Goal: Information Seeking & Learning: Learn about a topic

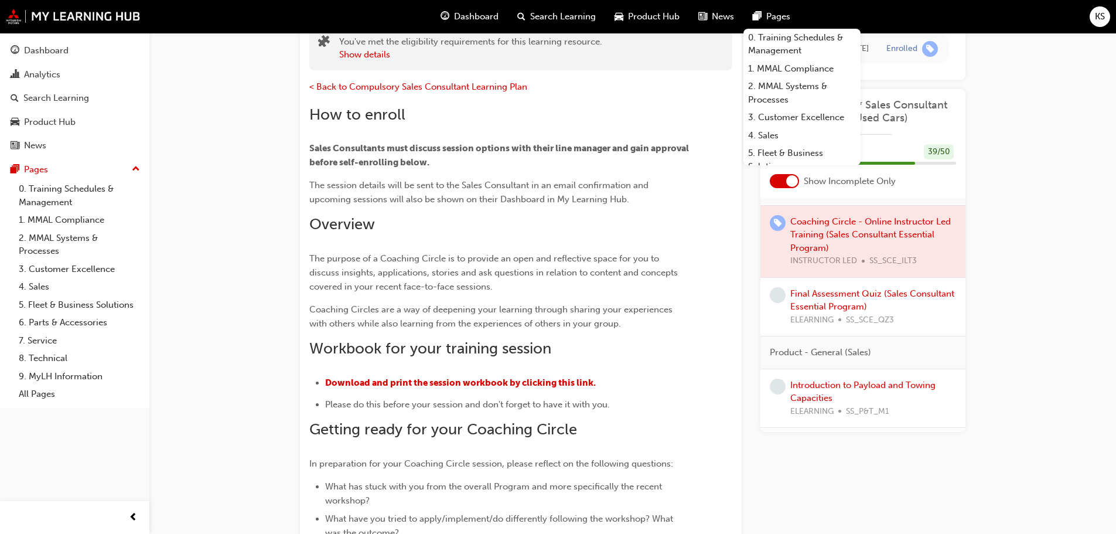
scroll to position [176, 0]
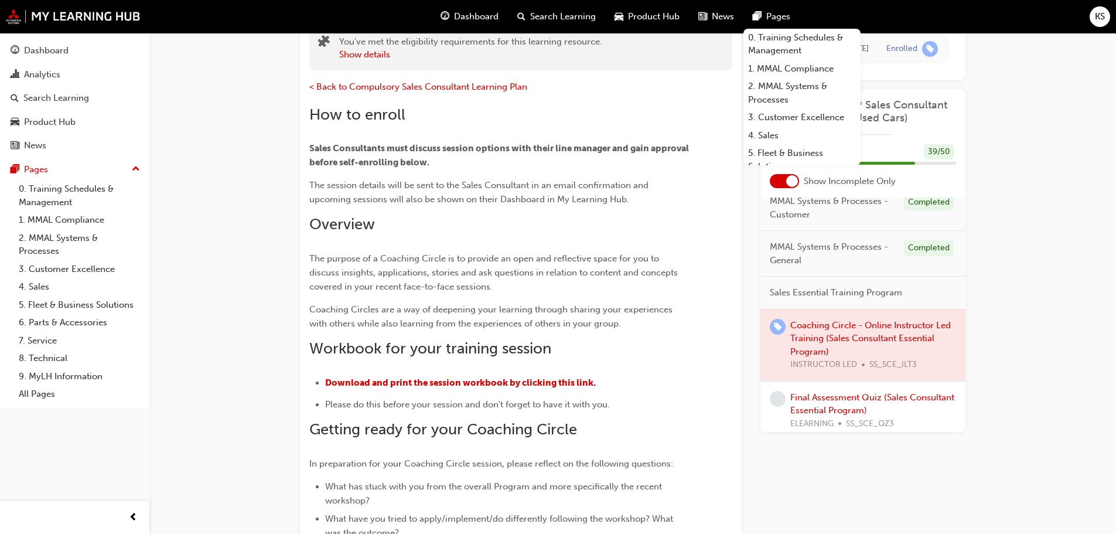
click at [820, 337] on div at bounding box center [863, 344] width 205 height 71
click at [834, 321] on div at bounding box center [863, 344] width 205 height 71
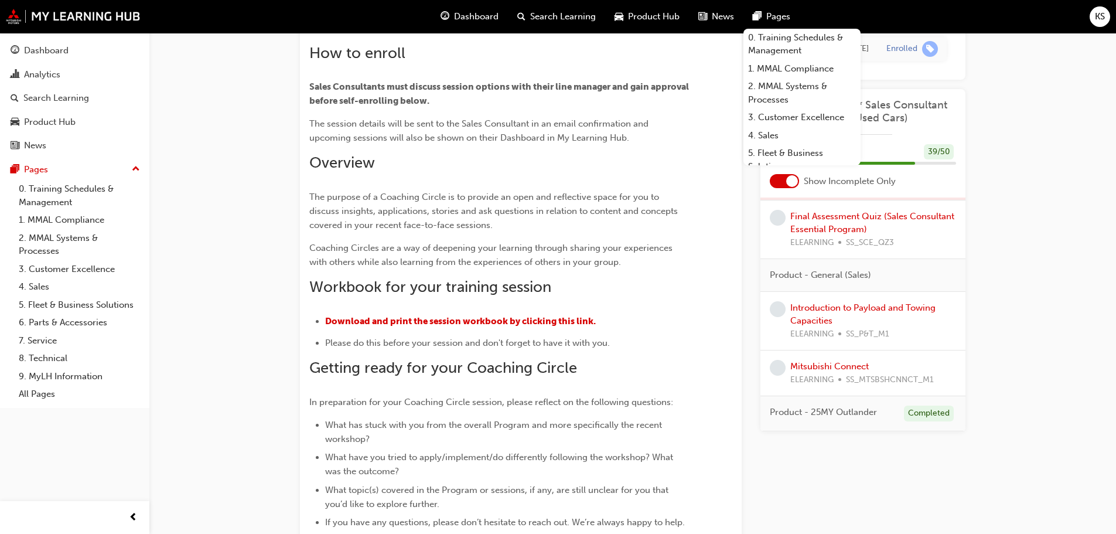
scroll to position [410, 0]
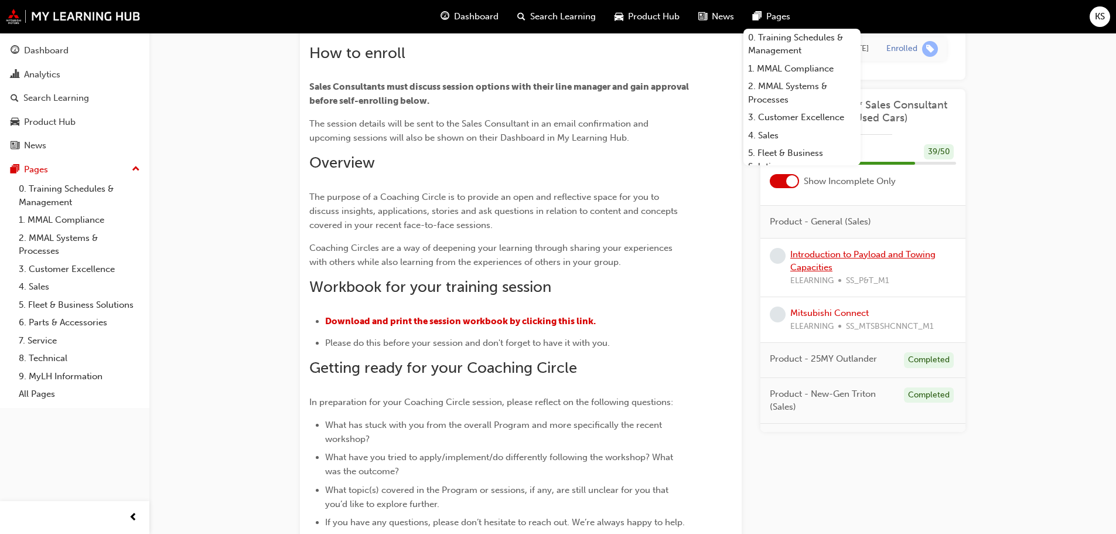
click at [811, 257] on link "Introduction to Payload and Towing Capacities" at bounding box center [863, 260] width 145 height 24
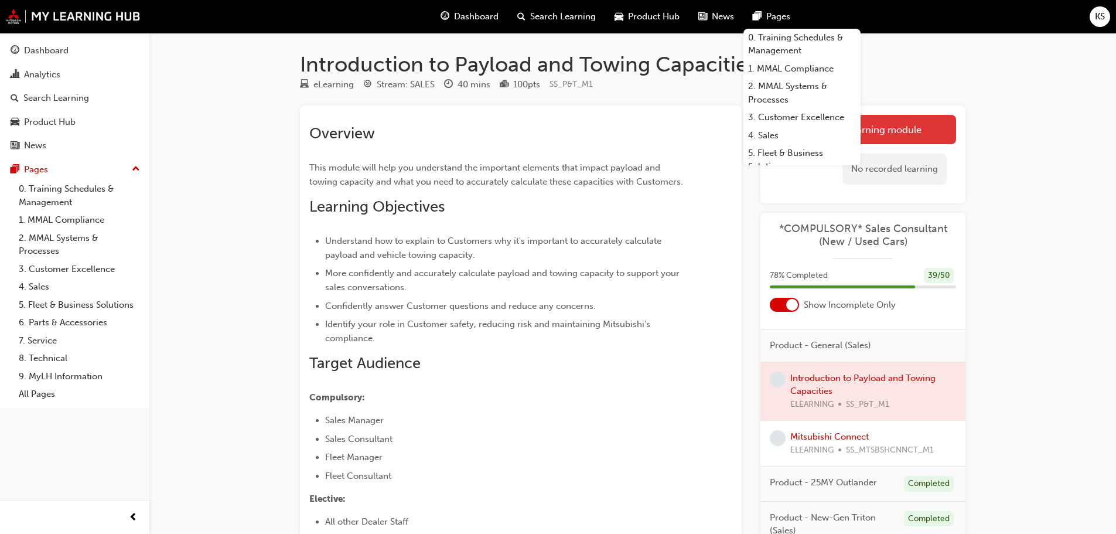
click at [920, 125] on link "Launch eLearning module" at bounding box center [863, 129] width 186 height 29
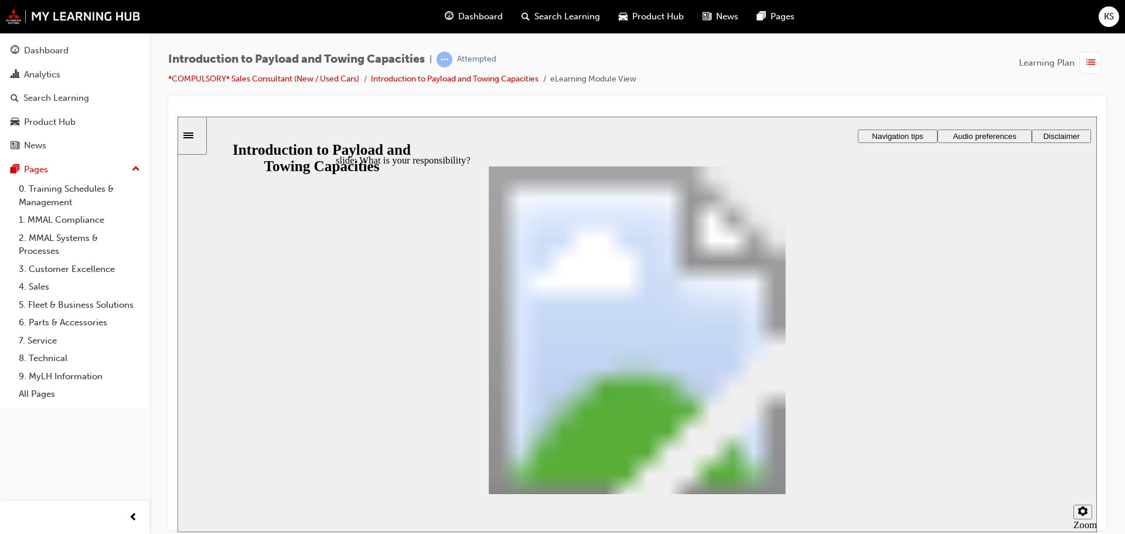
drag, startPoint x: 611, startPoint y: 373, endPoint x: 493, endPoint y: 379, distance: 117.4
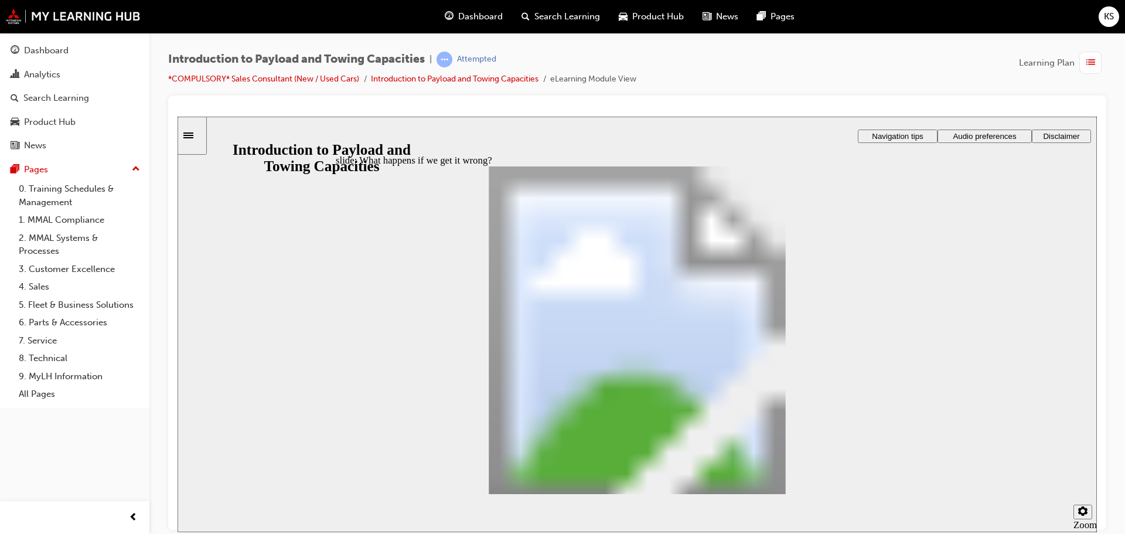
drag, startPoint x: 565, startPoint y: 305, endPoint x: 615, endPoint y: 311, distance: 50.2
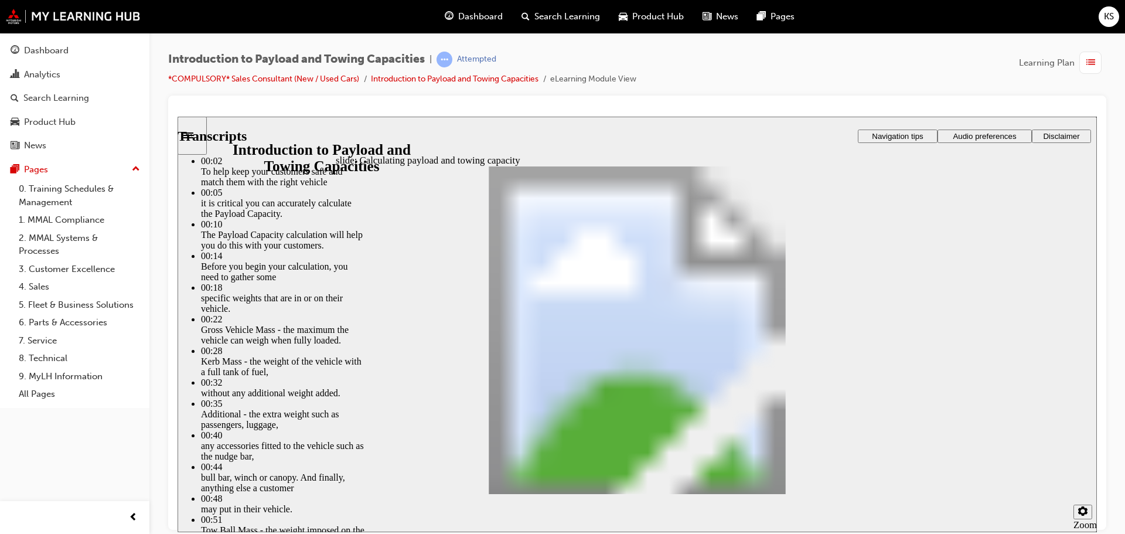
drag, startPoint x: 908, startPoint y: 484, endPoint x: 796, endPoint y: 404, distance: 136.9
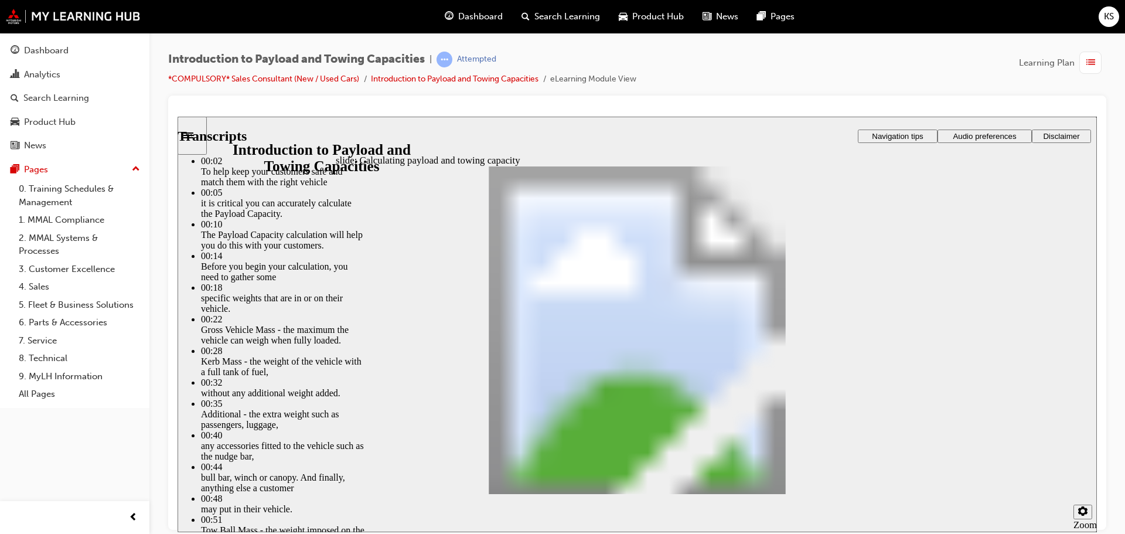
click at [1085, 60] on div "button" at bounding box center [1091, 63] width 22 height 22
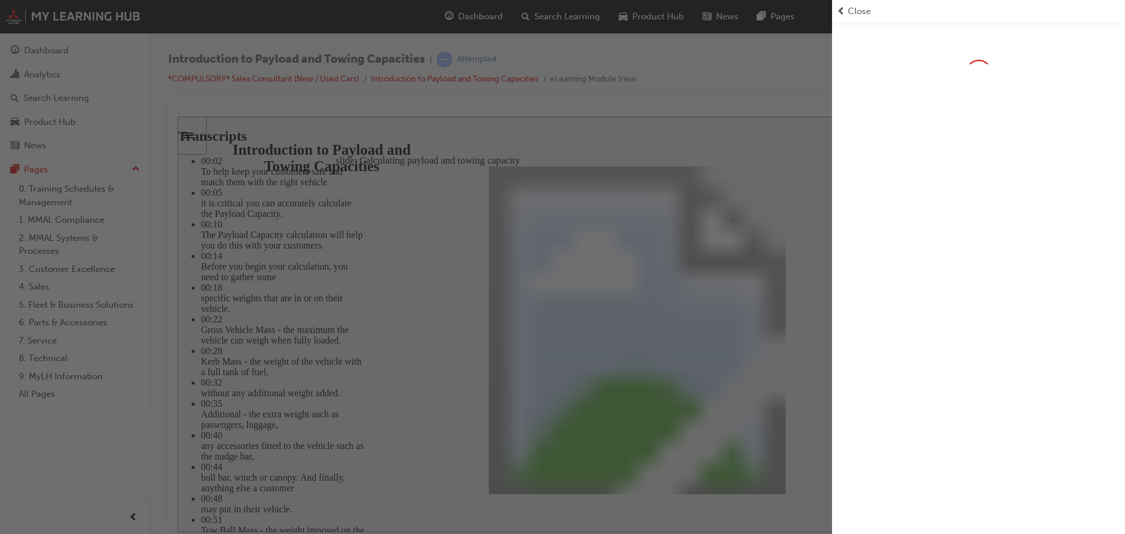
click at [846, 12] on div "Close" at bounding box center [979, 11] width 284 height 13
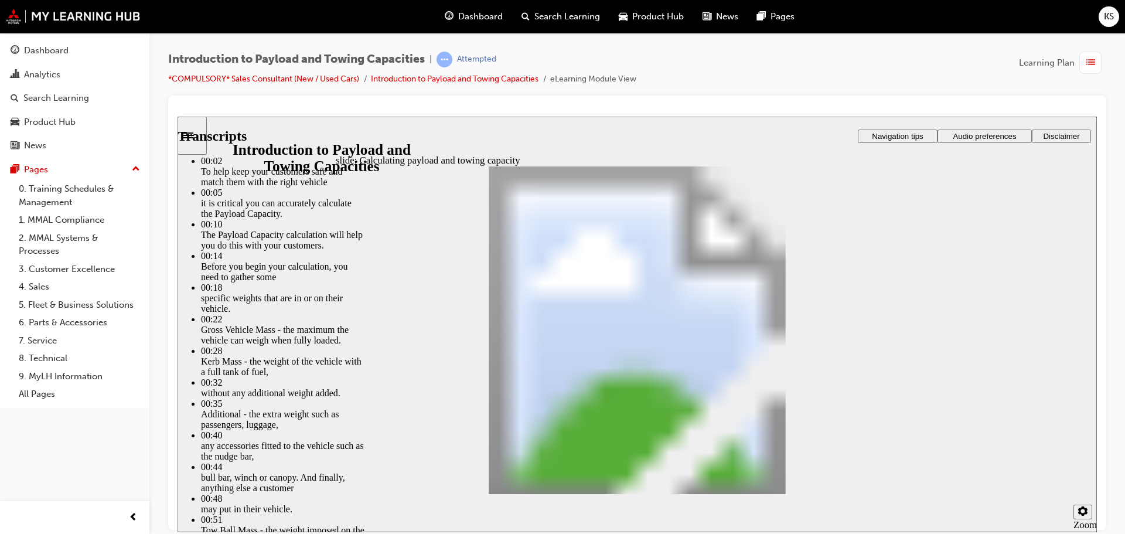
click at [1092, 65] on span "list-icon" at bounding box center [1091, 63] width 9 height 15
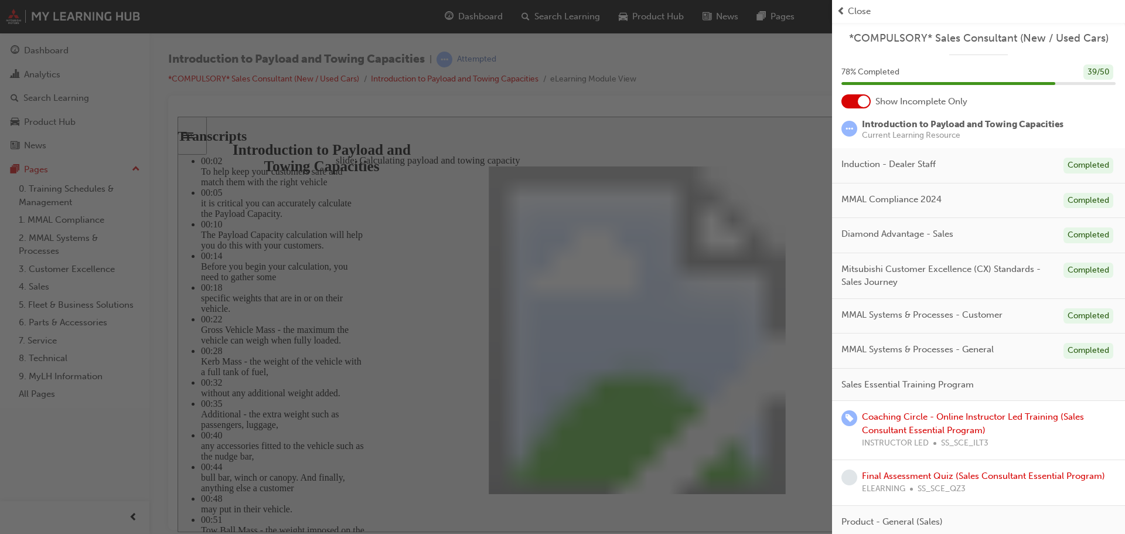
click at [854, 7] on span "Close" at bounding box center [859, 11] width 23 height 13
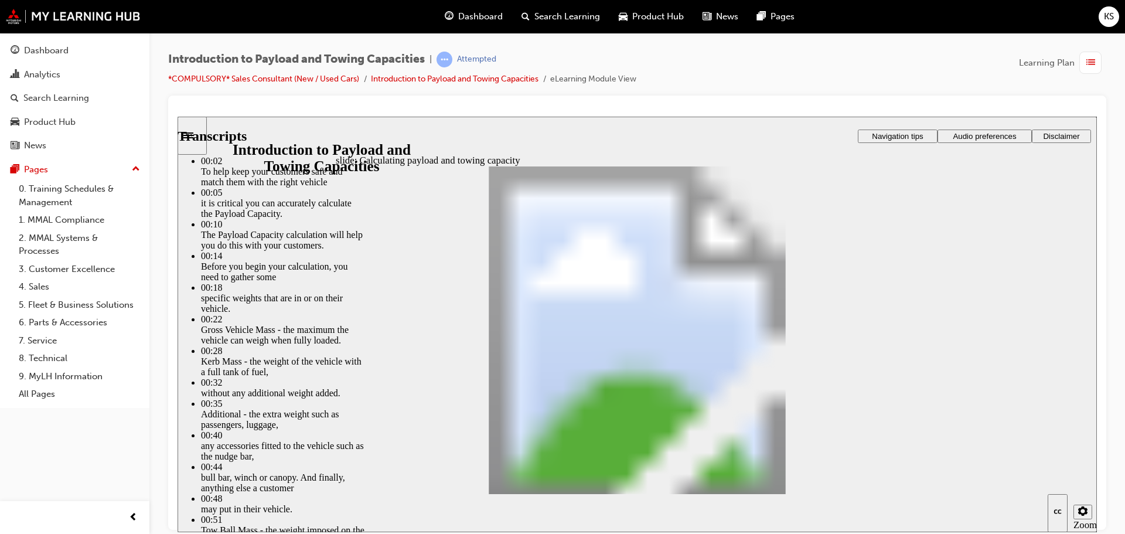
drag, startPoint x: 627, startPoint y: 426, endPoint x: 655, endPoint y: 446, distance: 34.0
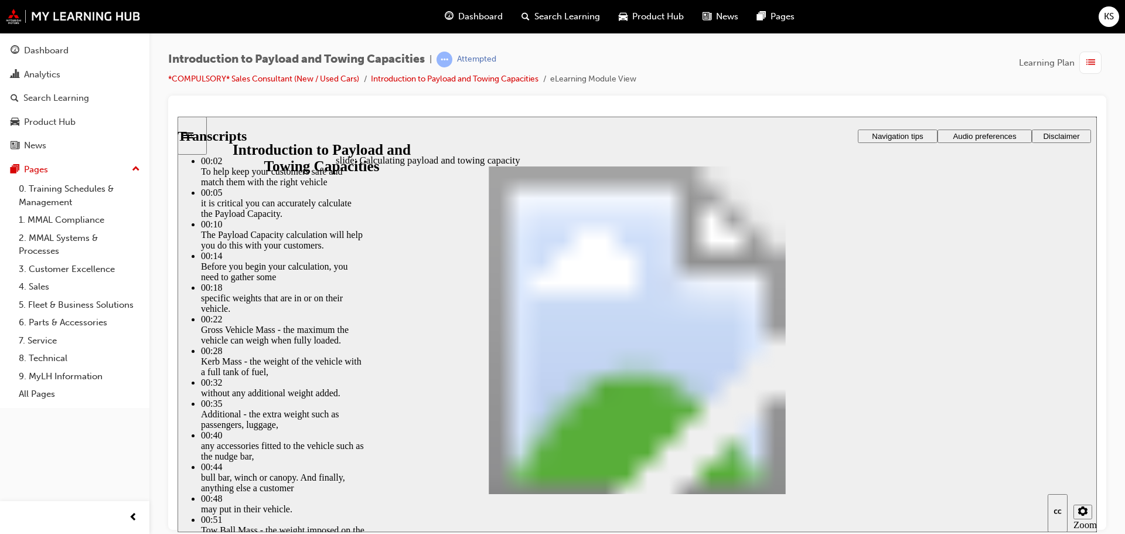
drag, startPoint x: 730, startPoint y: 428, endPoint x: 759, endPoint y: 429, distance: 28.7
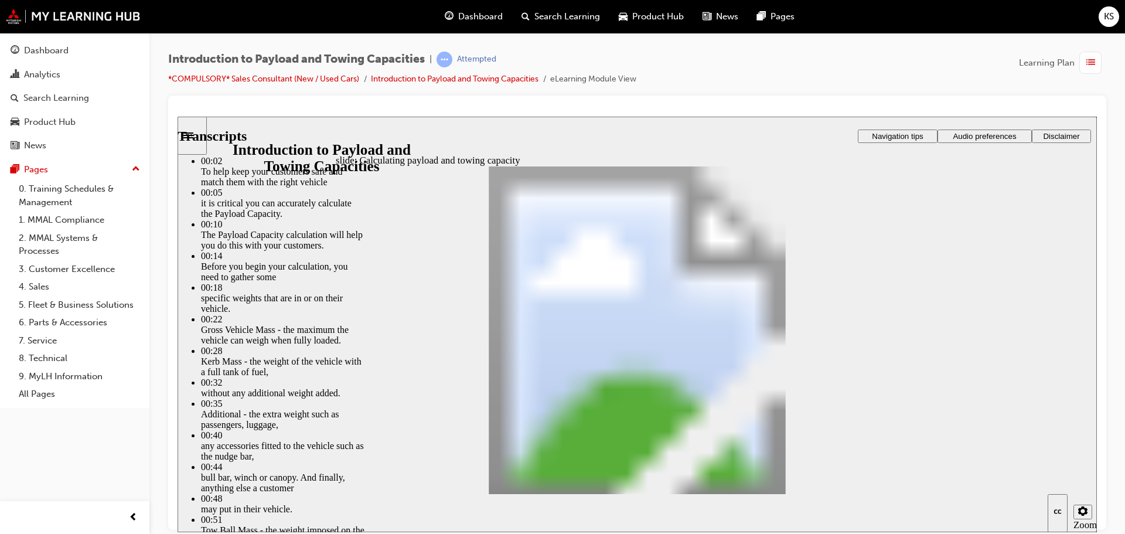
type input "86"
type input "0"
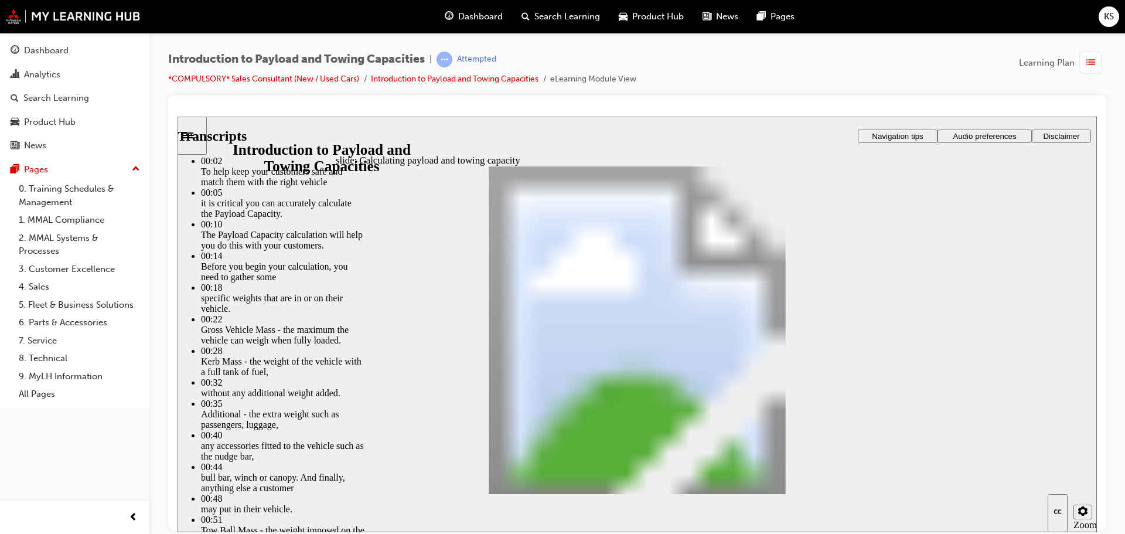
type input "86"
type input "8"
type input "87"
type input "7"
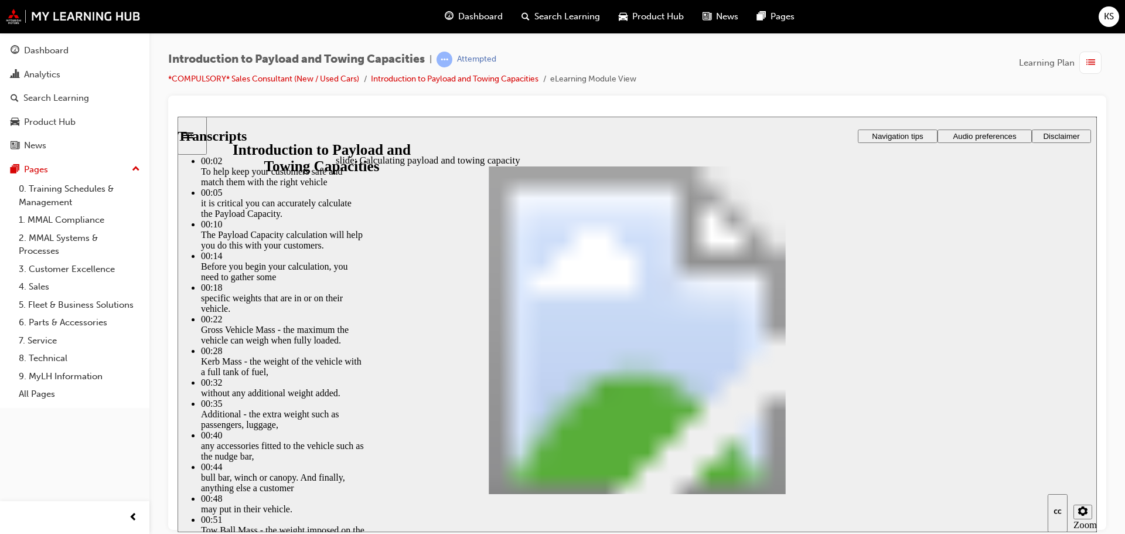
type input "88"
type input "5"
type input "88"
type input "4"
type input "88"
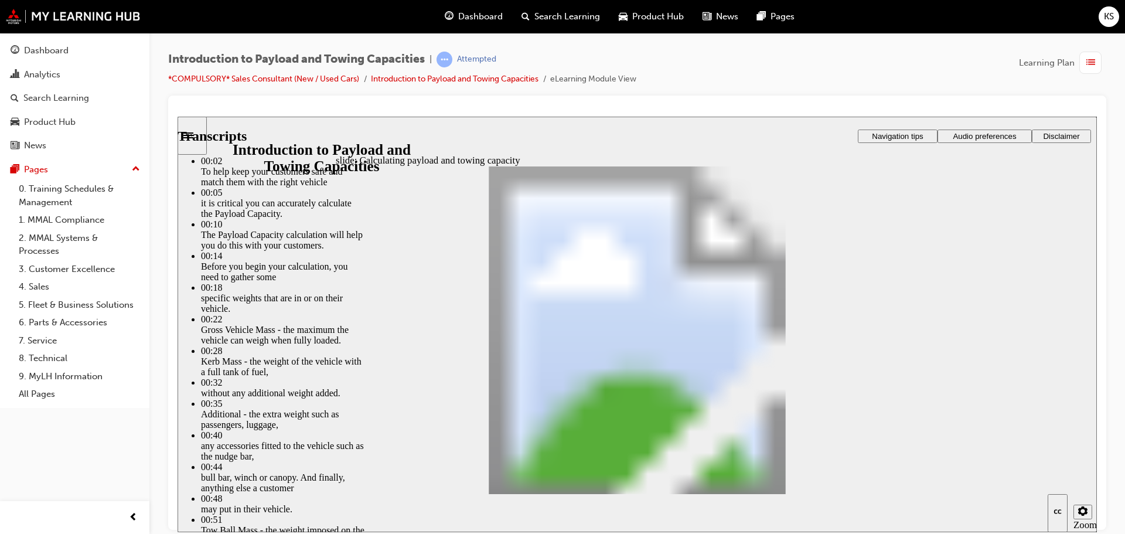
type input "4"
type input "88"
type input "4"
drag, startPoint x: 672, startPoint y: 399, endPoint x: 673, endPoint y: 410, distance: 11.2
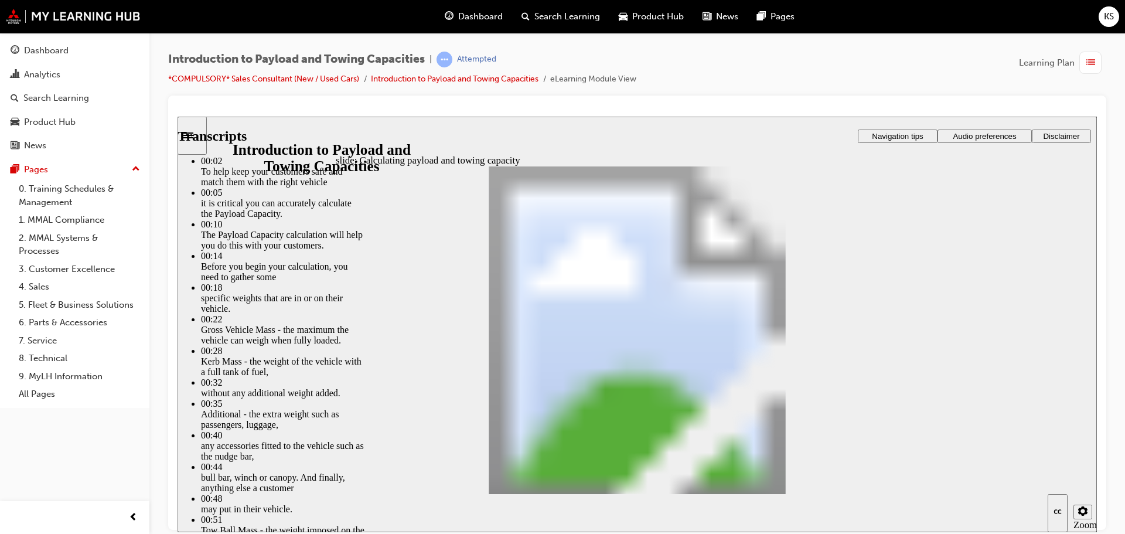
type input "88"
type input "4"
type input "89"
type input "4"
type input "89"
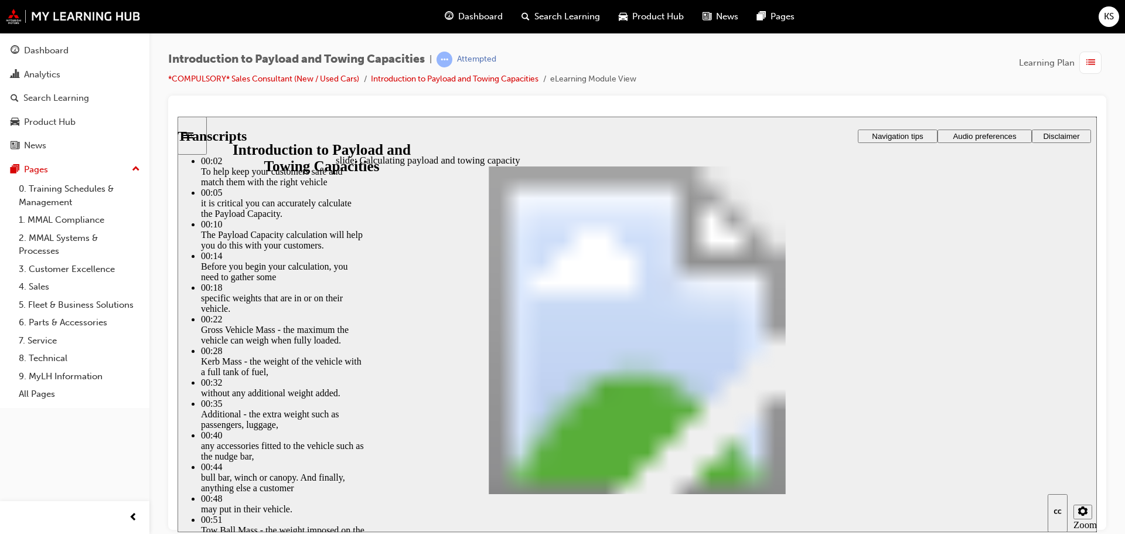
type input "4"
type input "89"
type input "4"
type input "89"
type input "4"
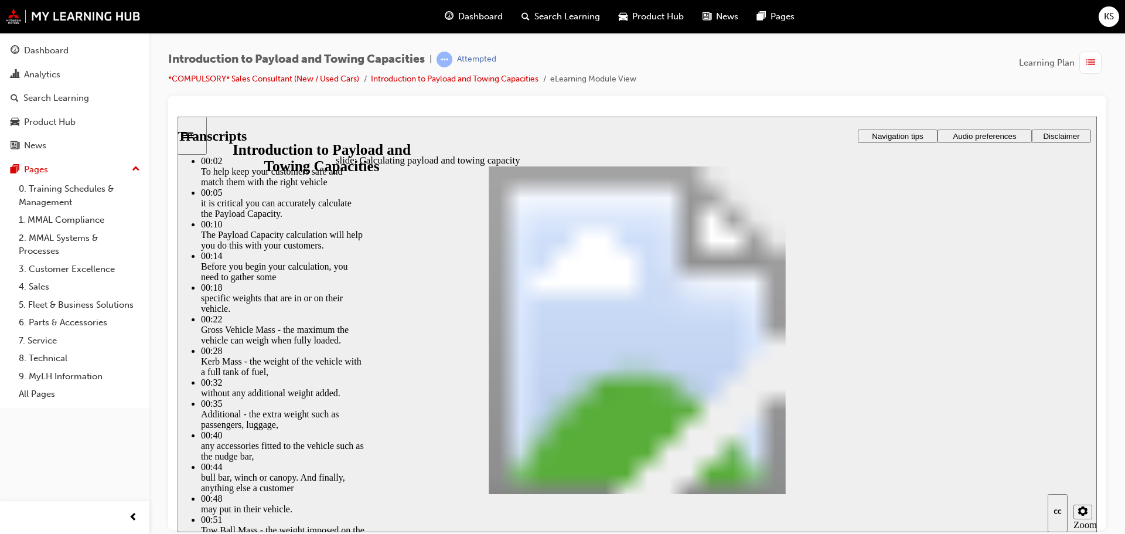
type input "90"
type input "4"
type input "90"
type input "4"
type input "90"
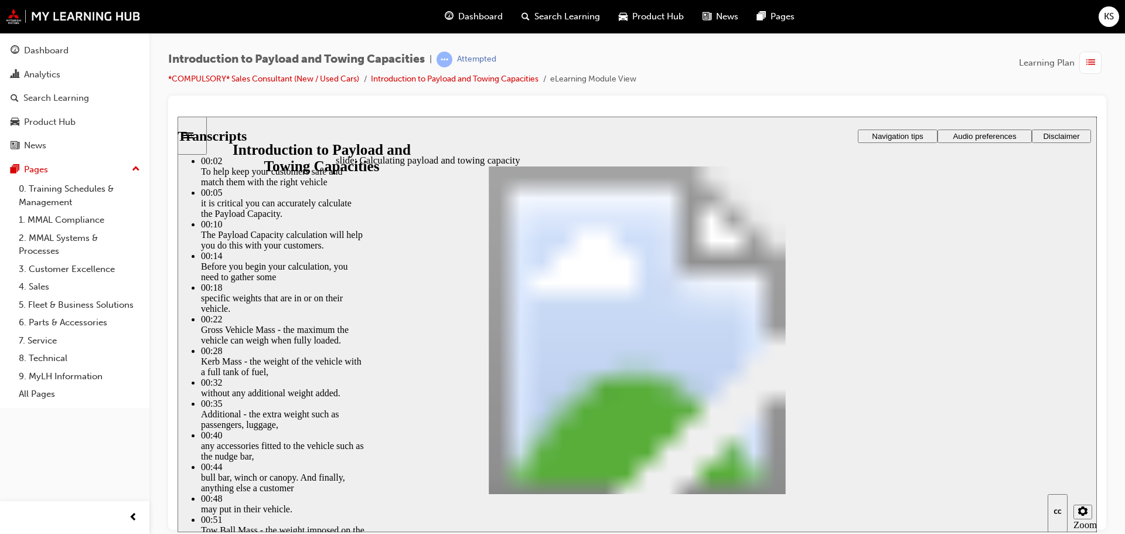
type input "4"
type input "90"
type input "4"
type input "90"
type input "4"
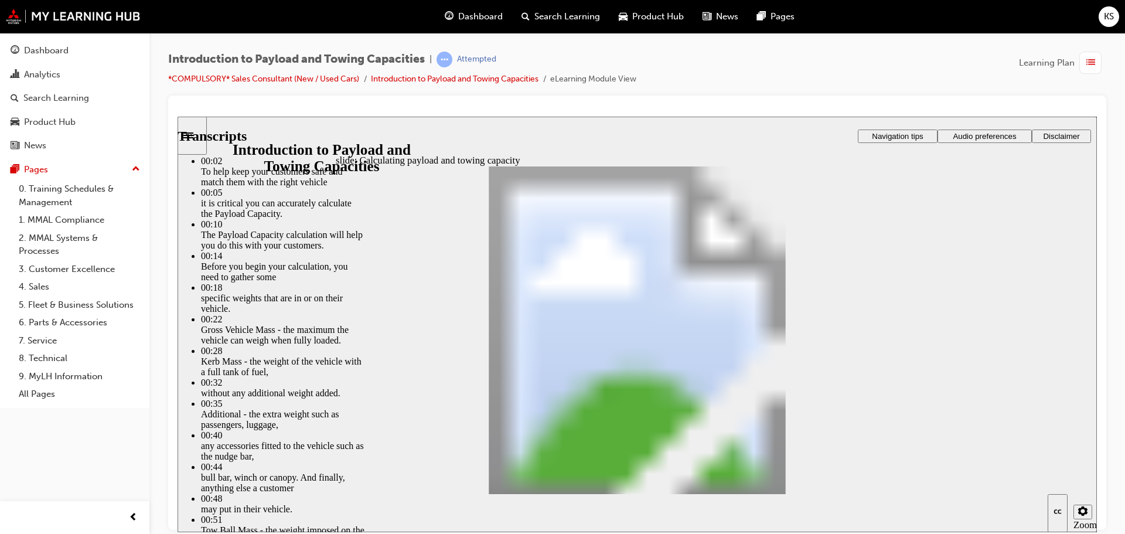
type input "91"
type input "4"
type input "91"
type input "4"
type input "91"
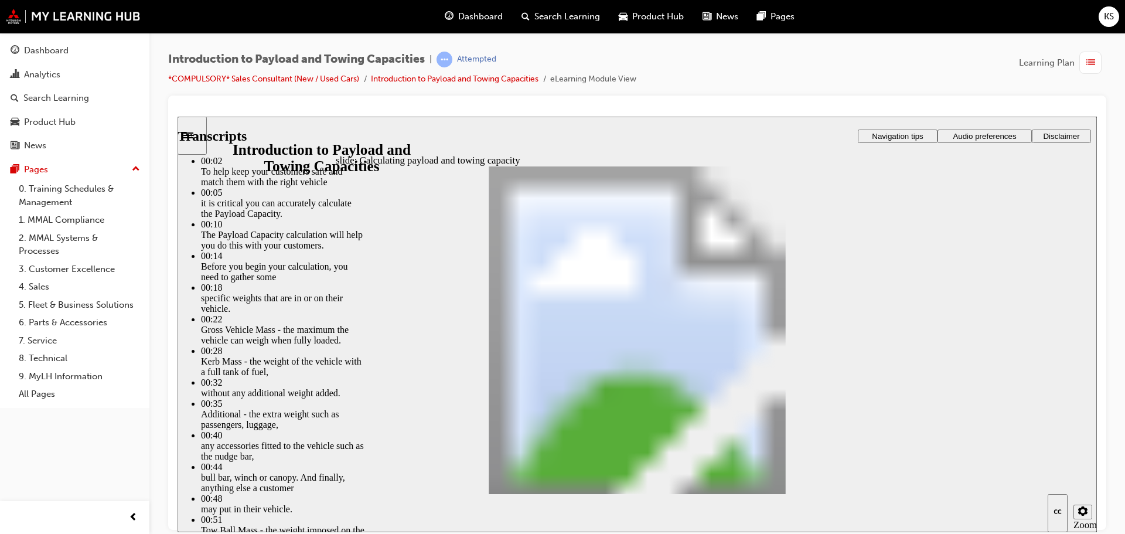
type input "4"
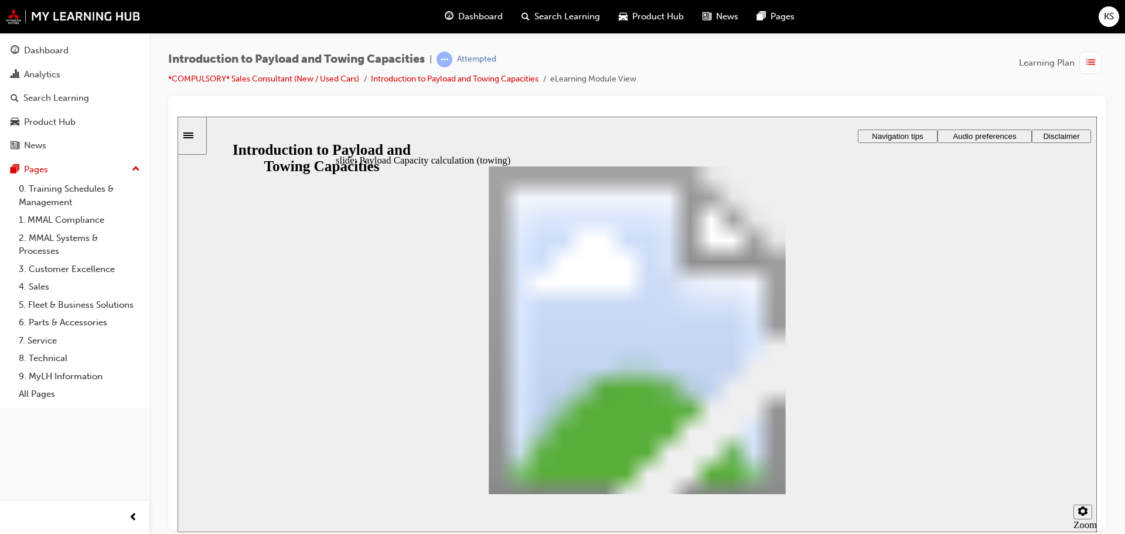
drag, startPoint x: 660, startPoint y: 319, endPoint x: 496, endPoint y: 402, distance: 184.3
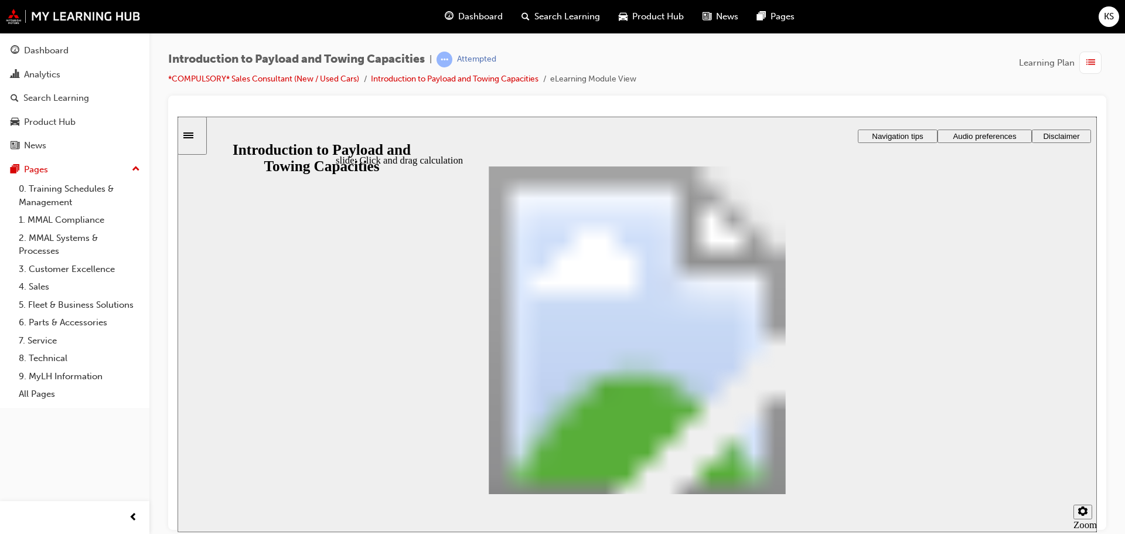
drag, startPoint x: 440, startPoint y: 321, endPoint x: 575, endPoint y: 386, distance: 149.9
drag, startPoint x: 558, startPoint y: 326, endPoint x: 564, endPoint y: 325, distance: 6.7
drag, startPoint x: 847, startPoint y: 319, endPoint x: 639, endPoint y: 386, distance: 219.1
drag, startPoint x: 566, startPoint y: 325, endPoint x: 679, endPoint y: 388, distance: 129.3
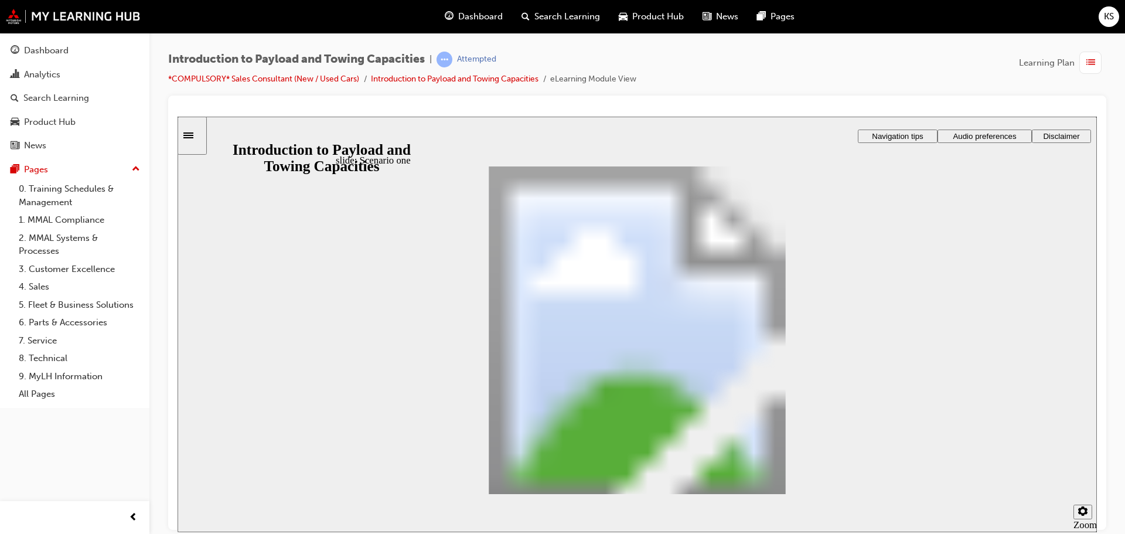
checkbox input "true"
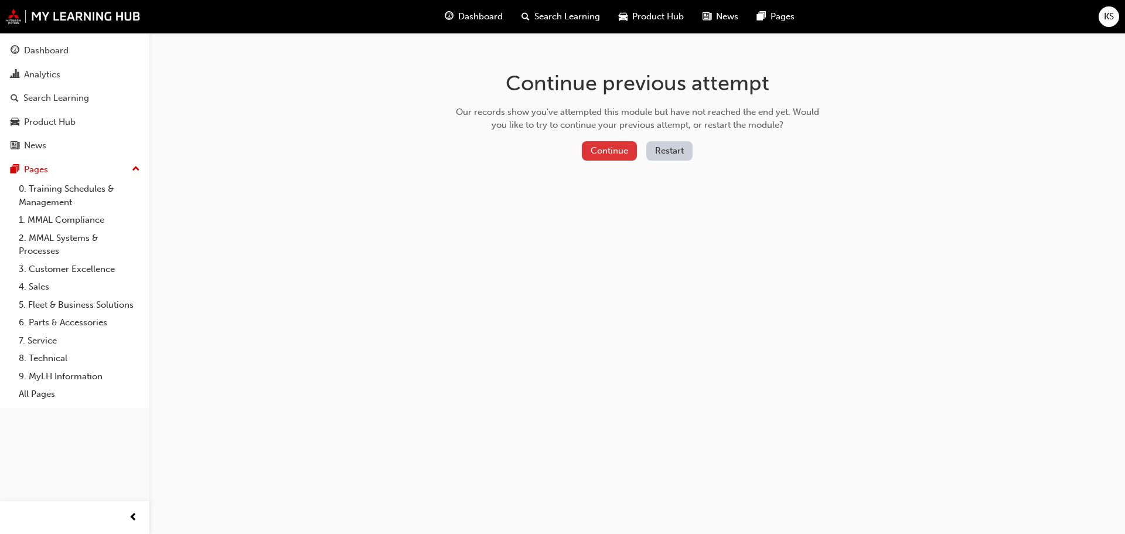
click at [608, 147] on button "Continue" at bounding box center [609, 150] width 55 height 19
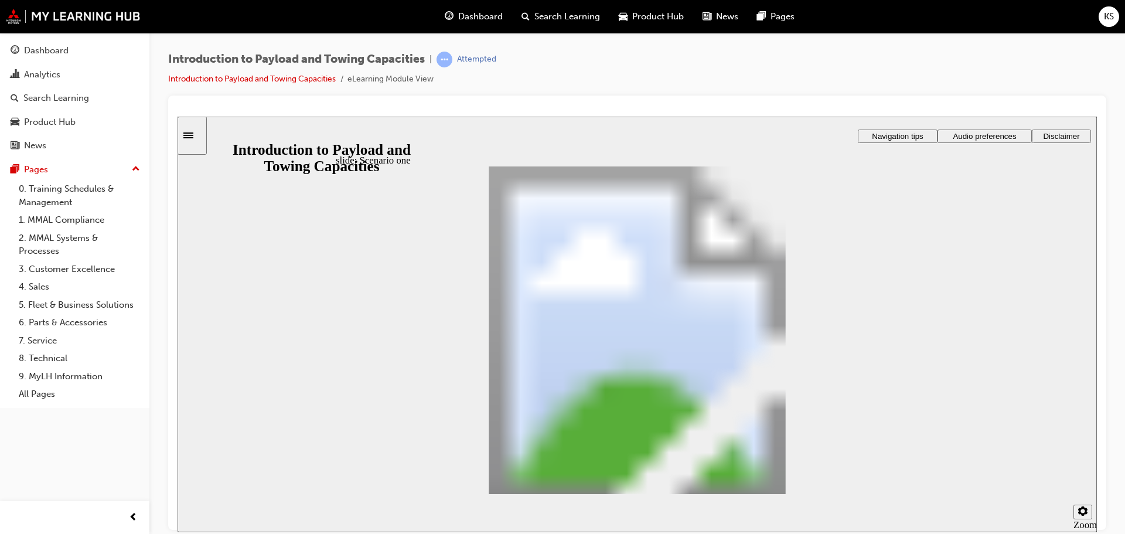
checkbox input "true"
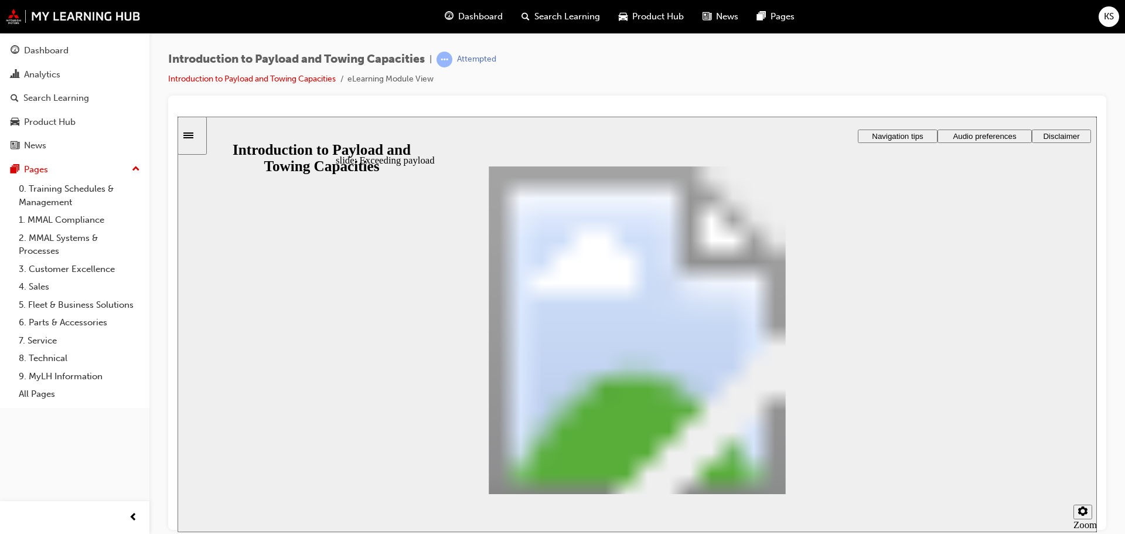
drag, startPoint x: 440, startPoint y: 293, endPoint x: 646, endPoint y: 350, distance: 213.4
drag, startPoint x: 474, startPoint y: 298, endPoint x: 695, endPoint y: 399, distance: 243.4
drag, startPoint x: 464, startPoint y: 298, endPoint x: 623, endPoint y: 382, distance: 179.6
drag, startPoint x: 468, startPoint y: 299, endPoint x: 667, endPoint y: 444, distance: 245.5
drag, startPoint x: 474, startPoint y: 299, endPoint x: 853, endPoint y: 349, distance: 382.9
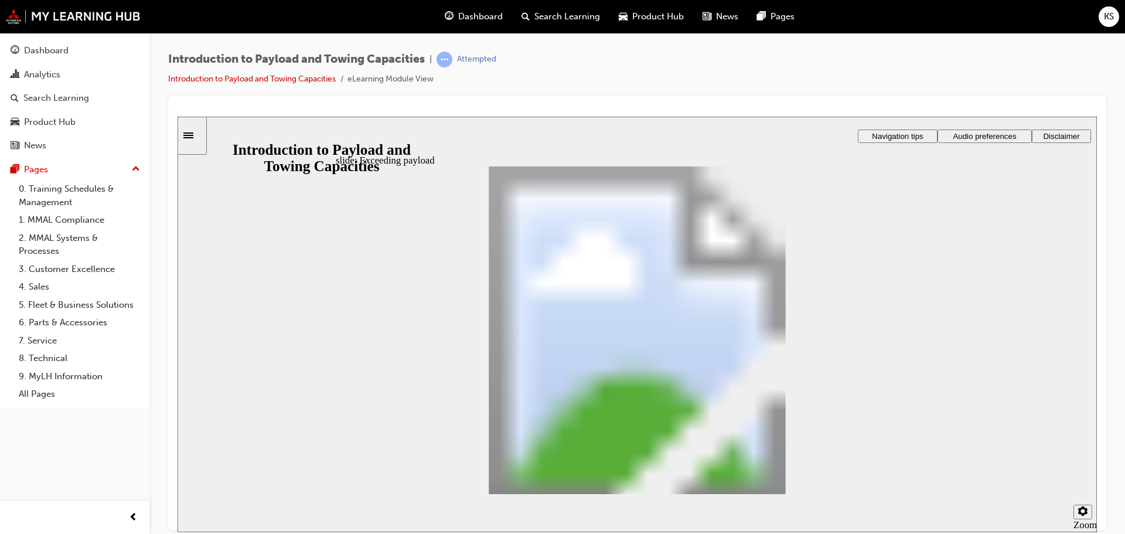
drag, startPoint x: 575, startPoint y: 345, endPoint x: 841, endPoint y: 370, distance: 267.3
drag, startPoint x: 435, startPoint y: 296, endPoint x: 785, endPoint y: 356, distance: 354.9
drag, startPoint x: 429, startPoint y: 290, endPoint x: 672, endPoint y: 340, distance: 247.8
drag, startPoint x: 442, startPoint y: 307, endPoint x: 602, endPoint y: 399, distance: 183.8
drag, startPoint x: 467, startPoint y: 319, endPoint x: 803, endPoint y: 381, distance: 342.6
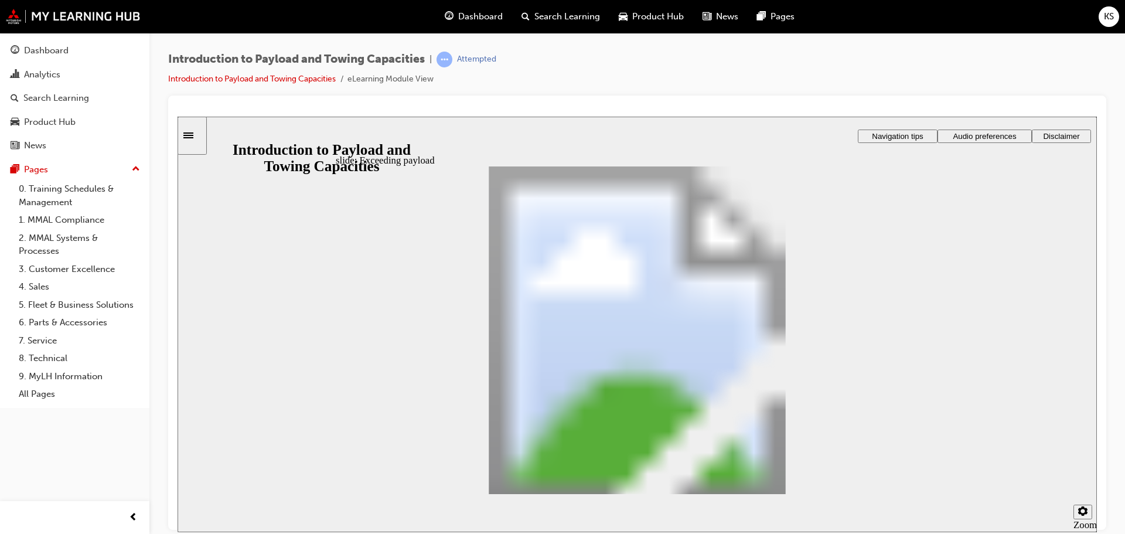
drag, startPoint x: 448, startPoint y: 308, endPoint x: 703, endPoint y: 400, distance: 270.8
drag, startPoint x: 457, startPoint y: 302, endPoint x: 830, endPoint y: 384, distance: 382.4
drag, startPoint x: 463, startPoint y: 316, endPoint x: 675, endPoint y: 425, distance: 238.8
radio input "true"
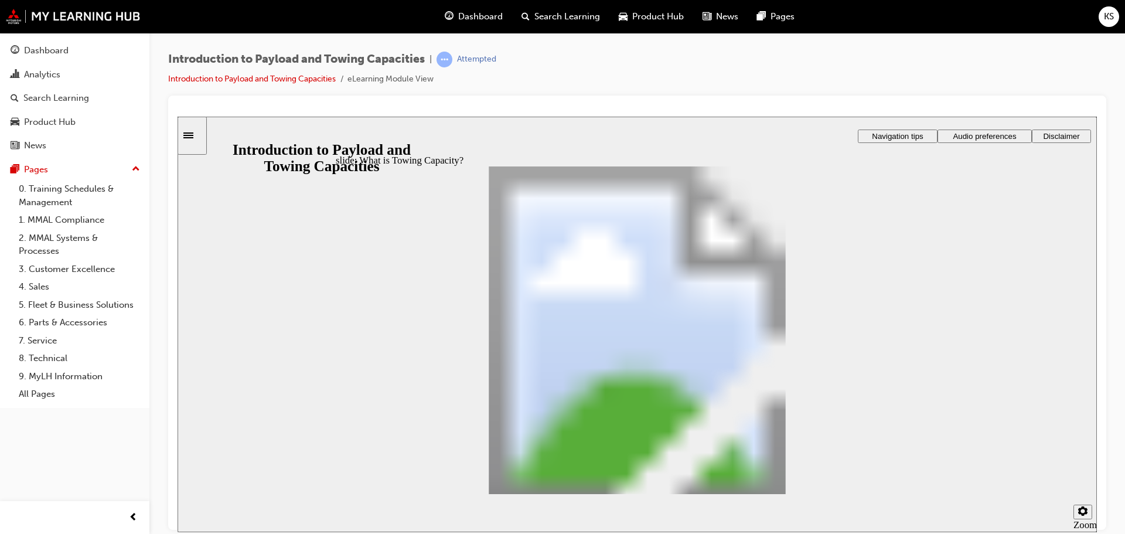
drag, startPoint x: 410, startPoint y: 342, endPoint x: 532, endPoint y: 350, distance: 122.2
radio input "true"
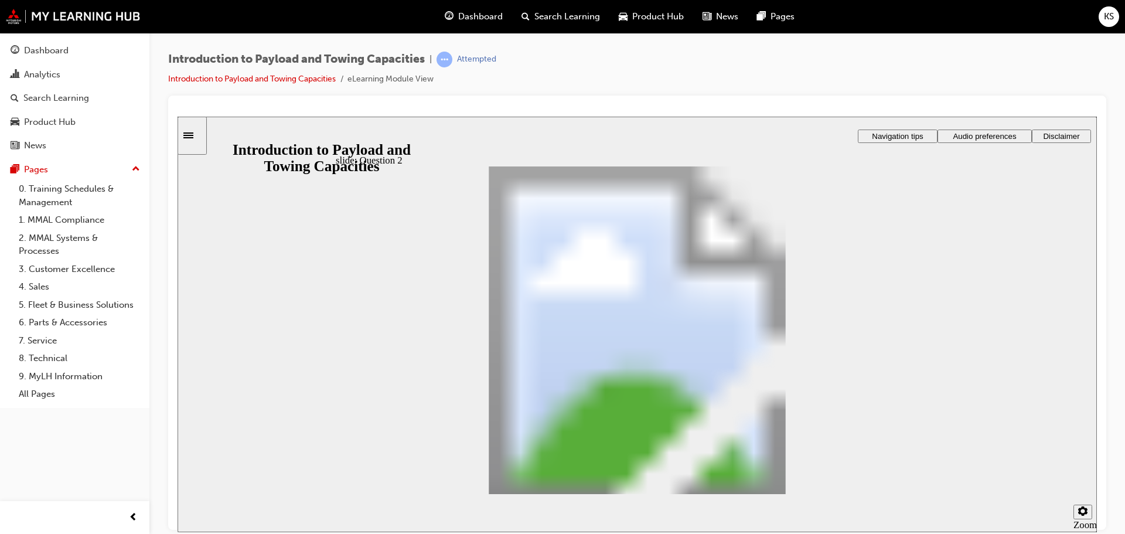
drag, startPoint x: 619, startPoint y: 406, endPoint x: 595, endPoint y: 286, distance: 121.8
drag, startPoint x: 755, startPoint y: 406, endPoint x: 517, endPoint y: 312, distance: 256.5
drag, startPoint x: 478, startPoint y: 381, endPoint x: 654, endPoint y: 319, distance: 186.3
checkbox input "true"
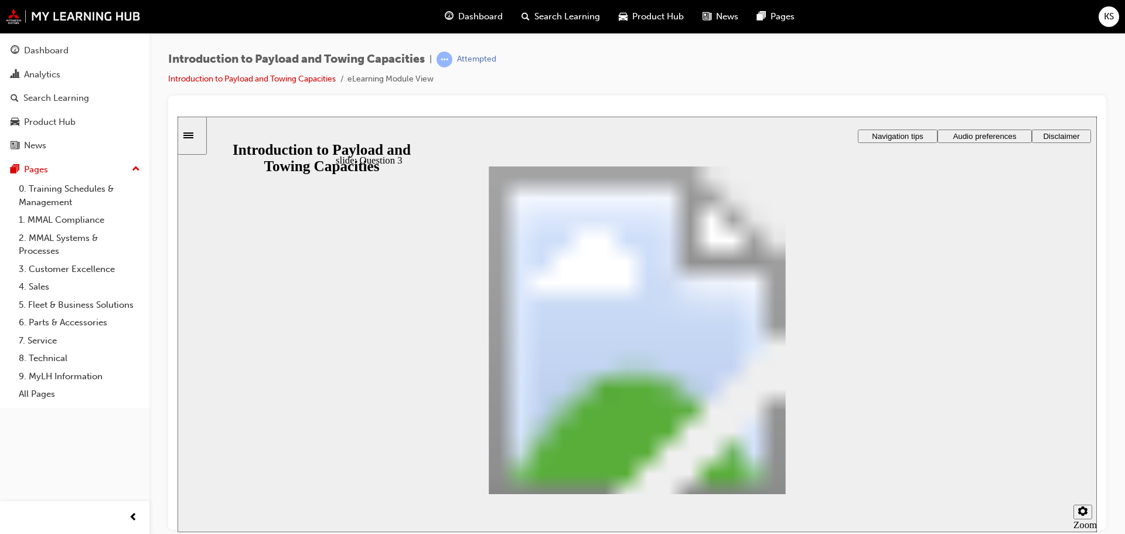
checkbox input "true"
drag, startPoint x: 885, startPoint y: 447, endPoint x: 917, endPoint y: 485, distance: 49.9
drag, startPoint x: 646, startPoint y: 261, endPoint x: 720, endPoint y: 386, distance: 145.0
drag, startPoint x: 620, startPoint y: 265, endPoint x: 712, endPoint y: 302, distance: 99.1
drag, startPoint x: 639, startPoint y: 270, endPoint x: 716, endPoint y: 420, distance: 168.3
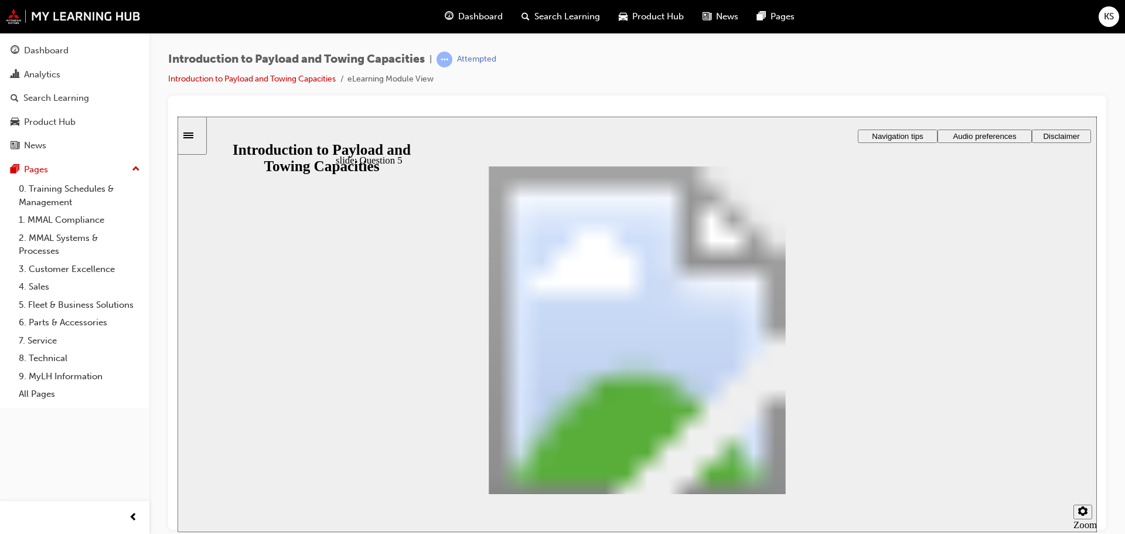
drag, startPoint x: 557, startPoint y: 248, endPoint x: 640, endPoint y: 331, distance: 116.9
drag, startPoint x: 649, startPoint y: 261, endPoint x: 717, endPoint y: 418, distance: 170.9
drag, startPoint x: 636, startPoint y: 265, endPoint x: 730, endPoint y: 391, distance: 156.9
drag, startPoint x: 628, startPoint y: 266, endPoint x: 690, endPoint y: 355, distance: 108.9
drag, startPoint x: 690, startPoint y: 264, endPoint x: 760, endPoint y: 312, distance: 84.7
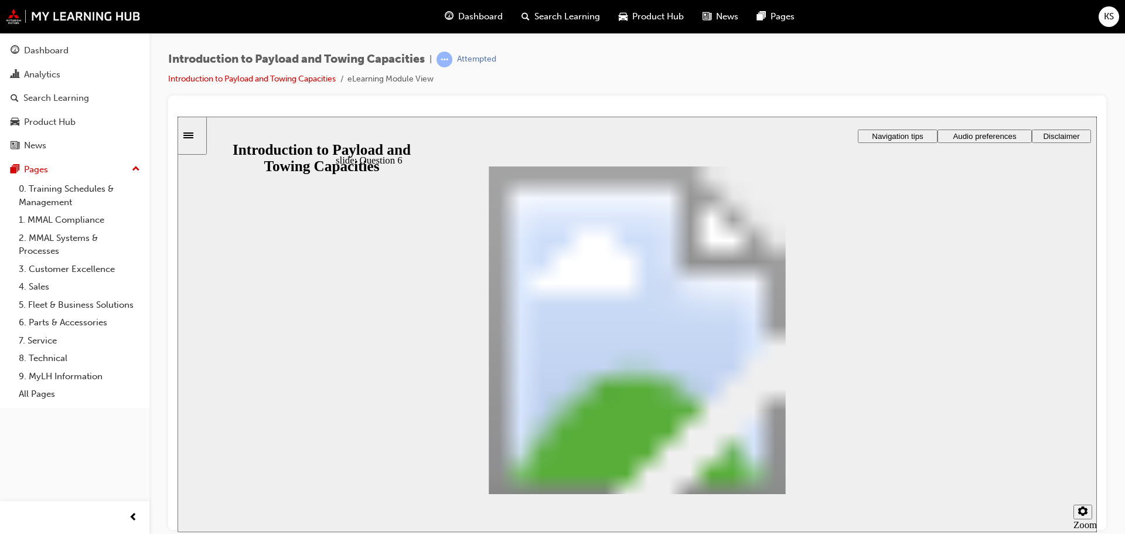
checkbox input "true"
drag, startPoint x: 585, startPoint y: 307, endPoint x: 575, endPoint y: 323, distance: 19.5
checkbox input "true"
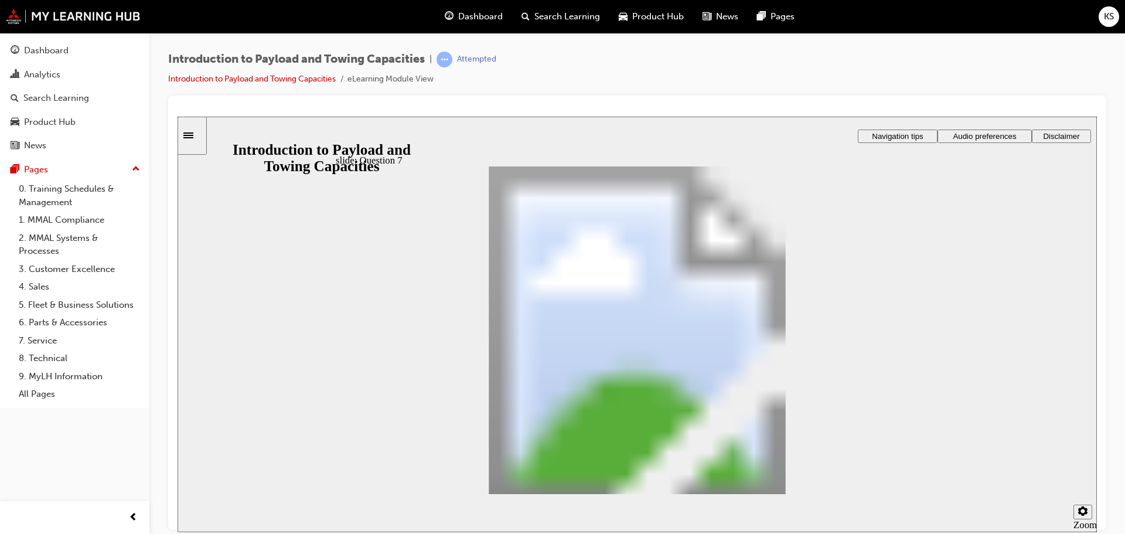
radio input "true"
drag, startPoint x: 910, startPoint y: 493, endPoint x: 441, endPoint y: 319, distance: 500.1
radio input "true"
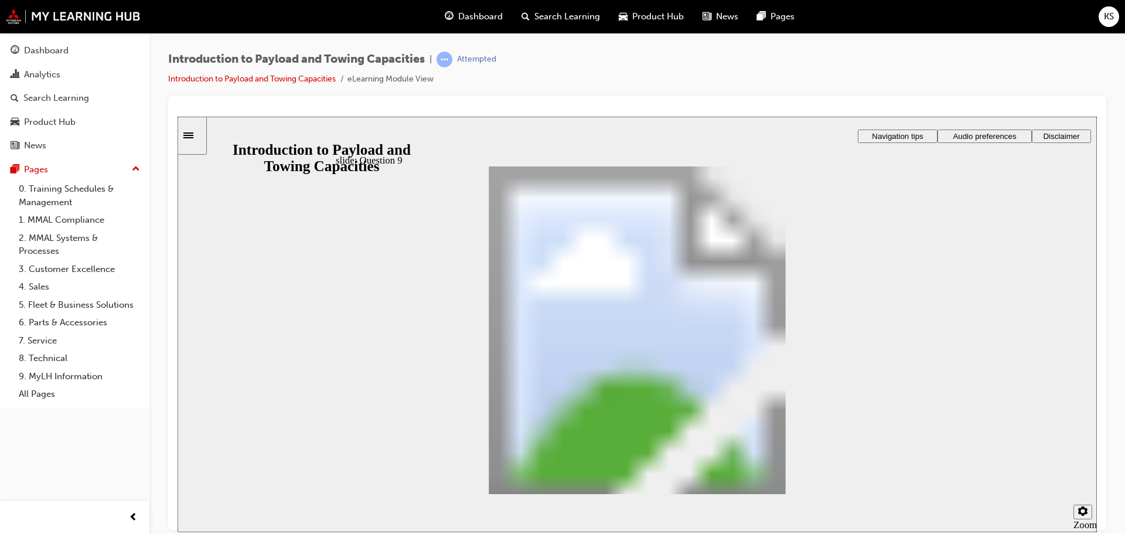
radio input "true"
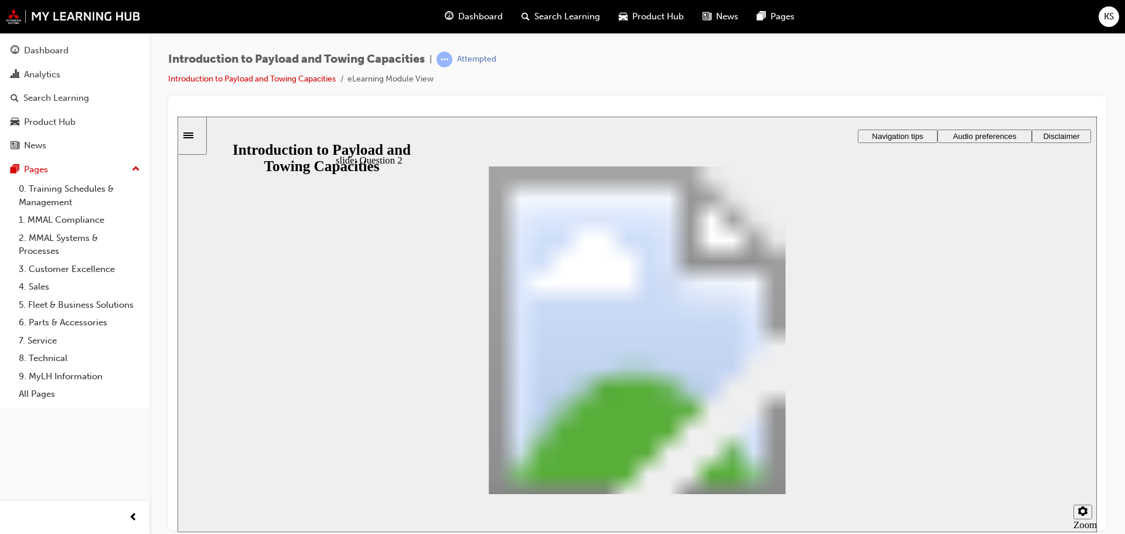
drag, startPoint x: 616, startPoint y: 408, endPoint x: 598, endPoint y: 288, distance: 121.4
drag, startPoint x: 765, startPoint y: 414, endPoint x: 527, endPoint y: 321, distance: 256.1
drag, startPoint x: 500, startPoint y: 376, endPoint x: 682, endPoint y: 319, distance: 189.8
